Goal: Navigation & Orientation: Find specific page/section

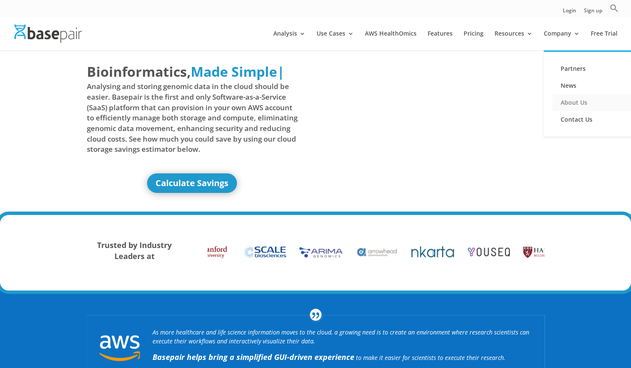
click at [570, 103] on link "About Us" at bounding box center [594, 102] width 85 height 17
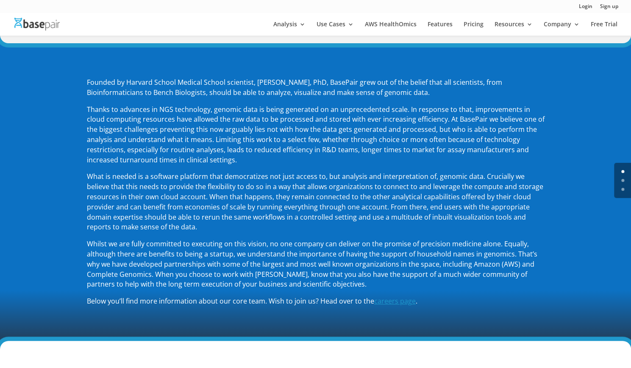
scroll to position [99, 0]
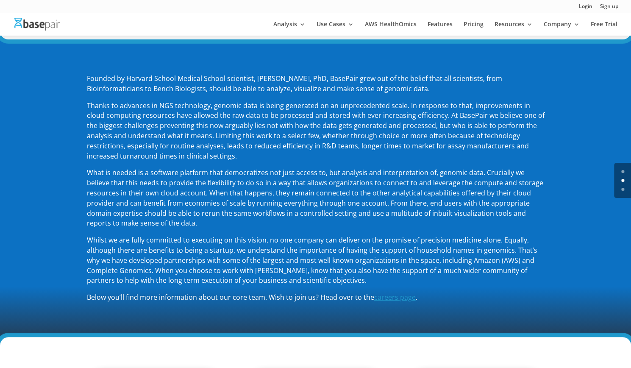
drag, startPoint x: 0, startPoint y: 0, endPoint x: 622, endPoint y: 72, distance: 626.3
